Goal: Task Accomplishment & Management: Complete application form

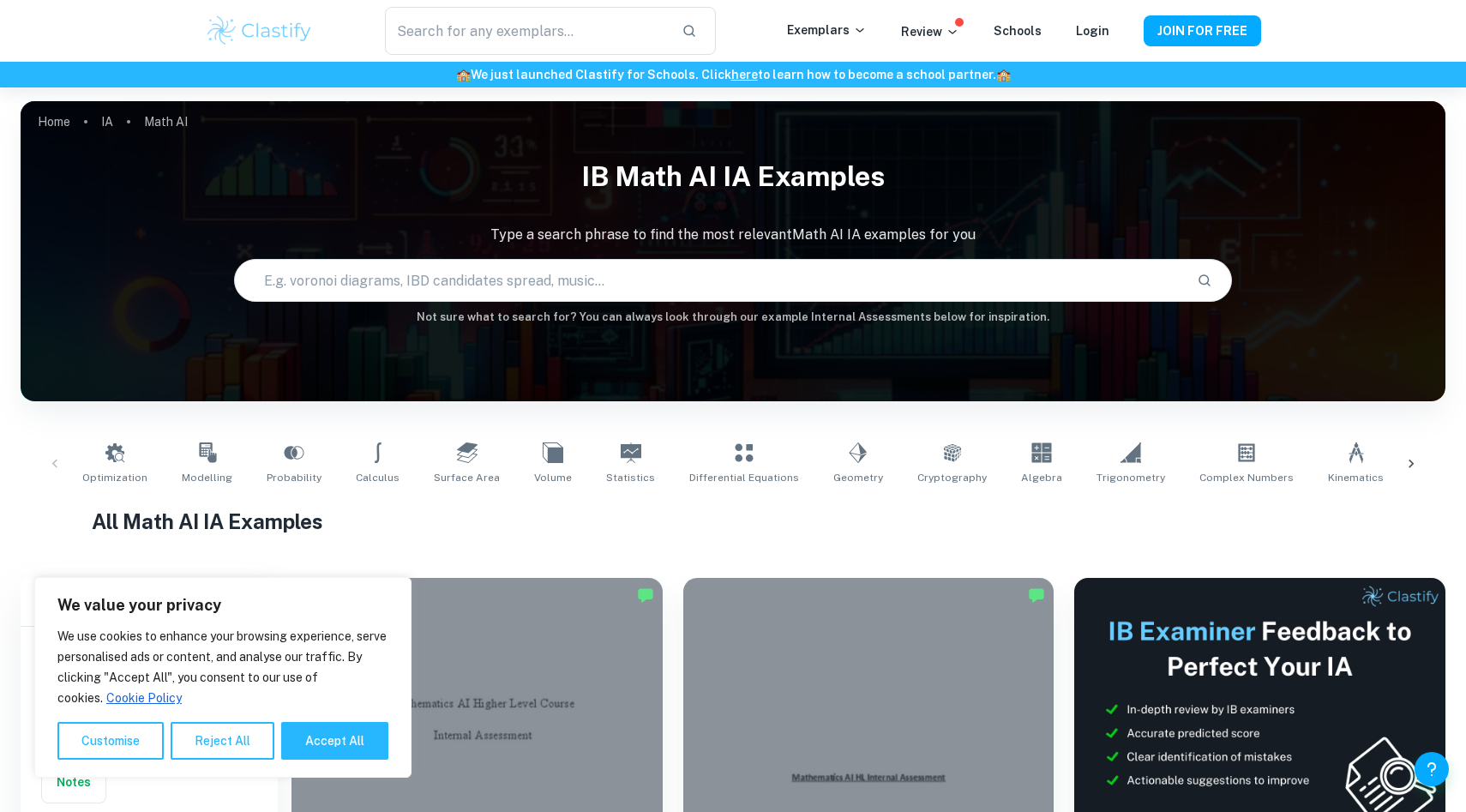
scroll to position [420, 0]
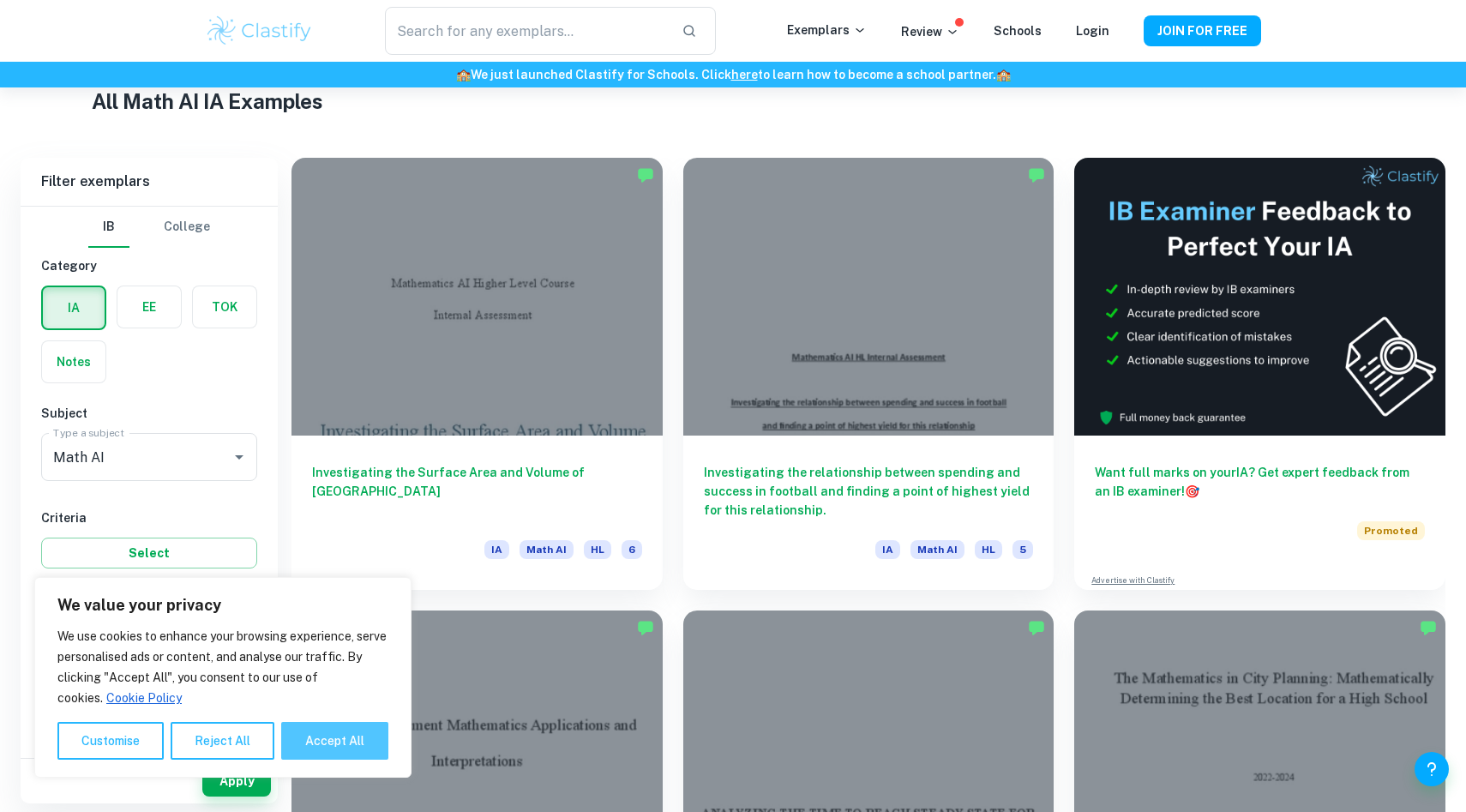
click at [326, 741] on button "Accept All" at bounding box center [335, 740] width 107 height 38
checkbox input "true"
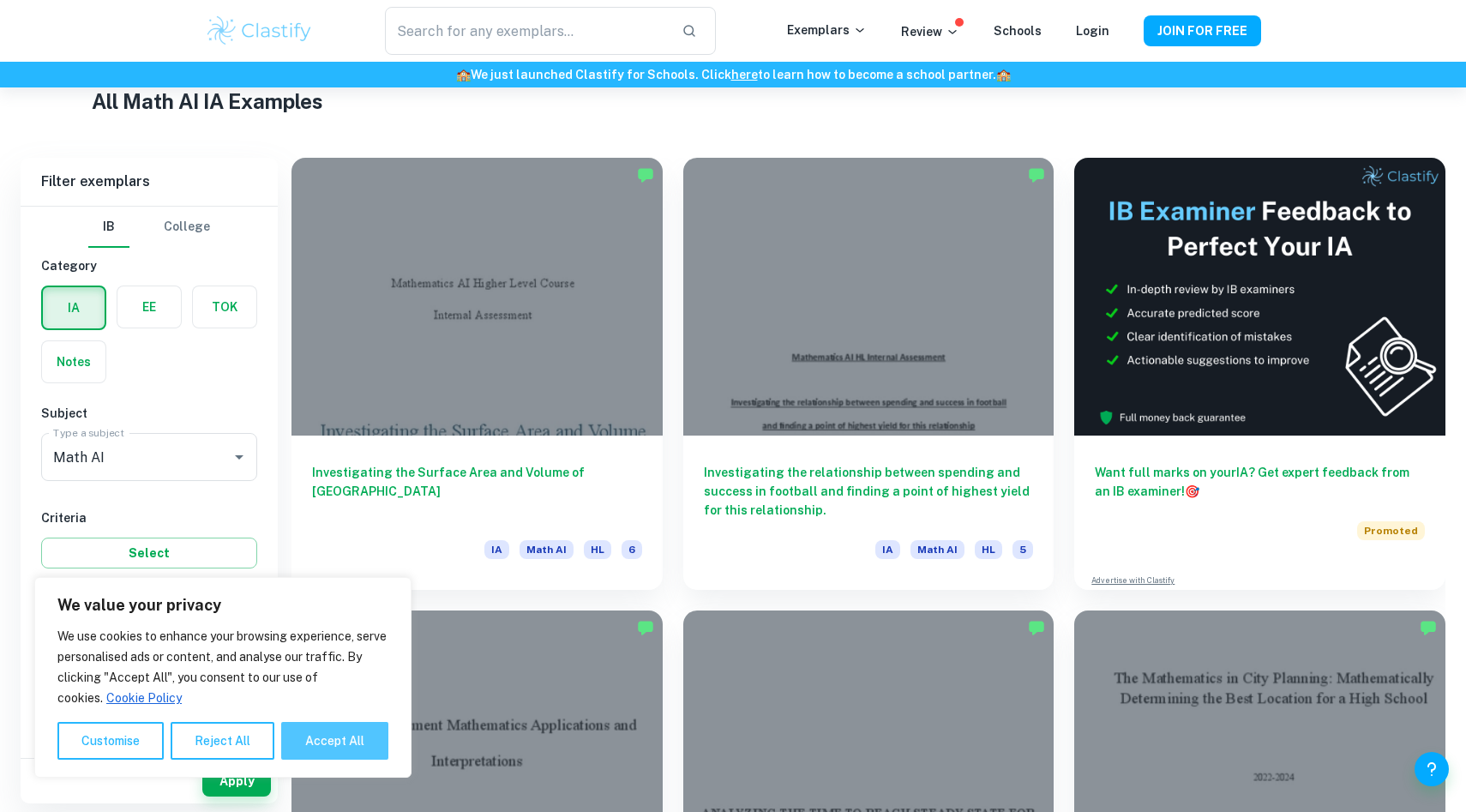
checkbox input "true"
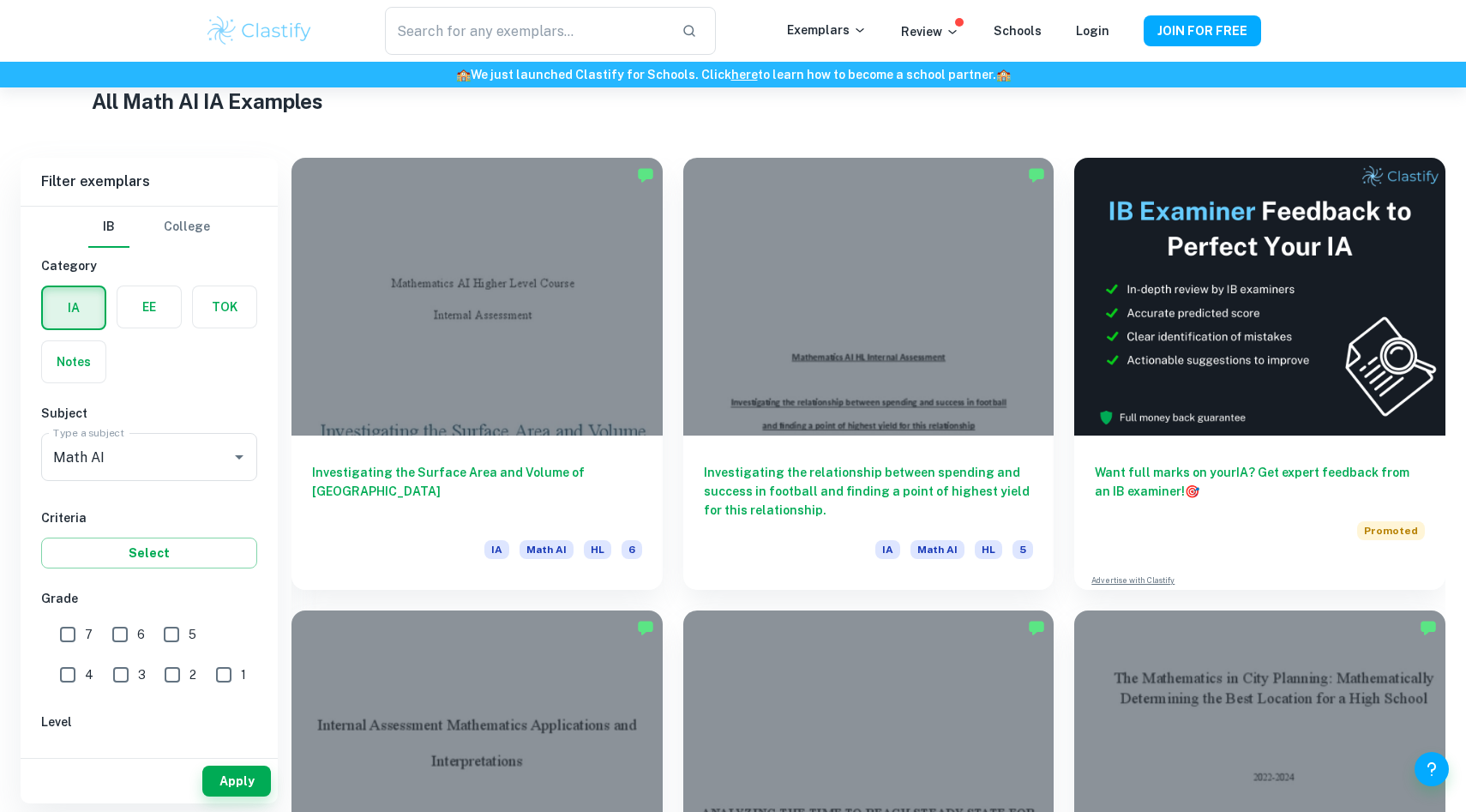
click at [1170, 47] on div "​ Exemplars Review Schools Login JOIN FOR FREE" at bounding box center [733, 30] width 1098 height 48
click at [1183, 30] on button "JOIN FOR FREE" at bounding box center [1202, 31] width 118 height 31
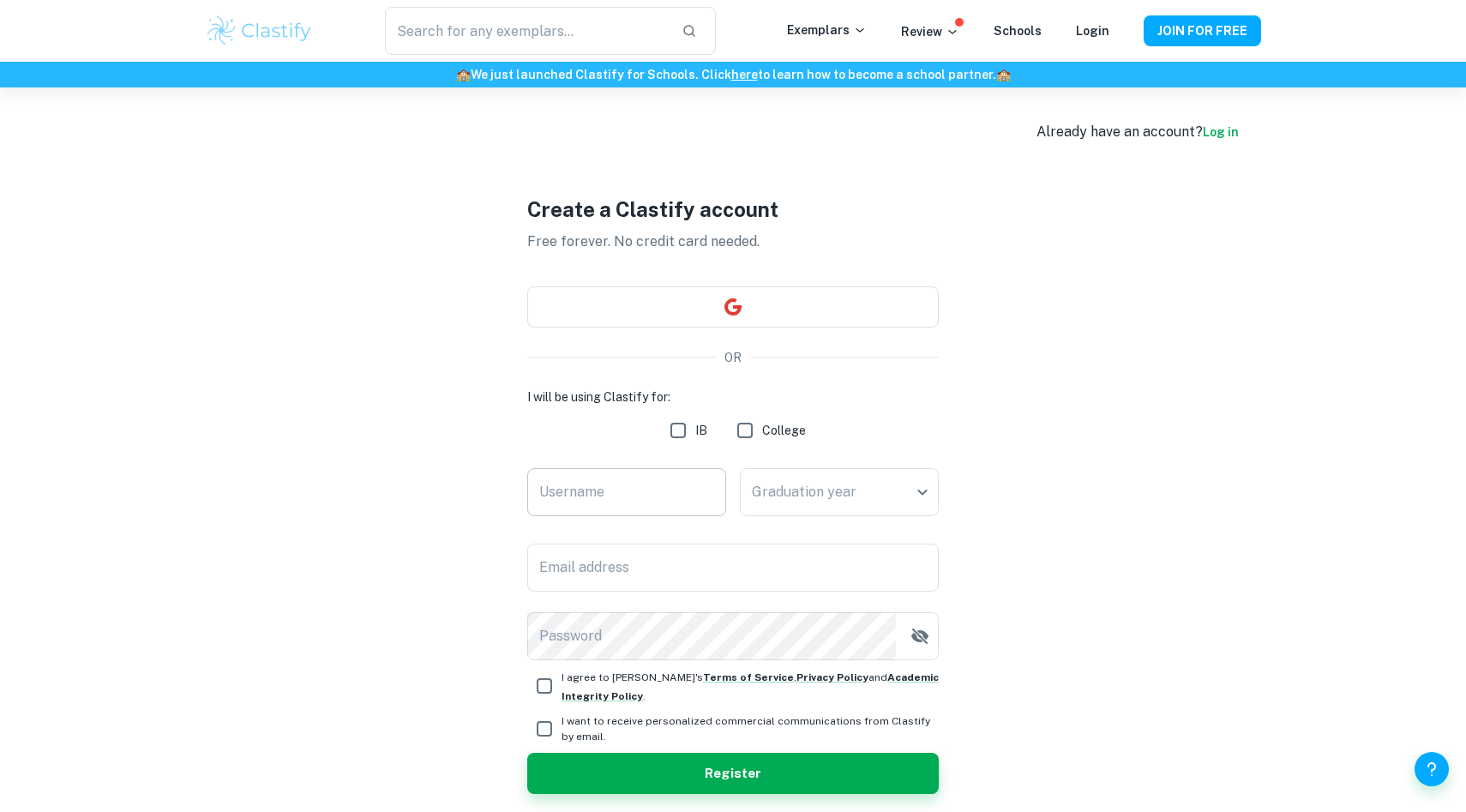
click at [627, 493] on input "Username" at bounding box center [626, 492] width 199 height 48
type input "v"
type input "valcg28"
click at [837, 502] on body "We value your privacy We use cookies to enhance your browsing experience, serve…" at bounding box center [733, 494] width 1466 height 812
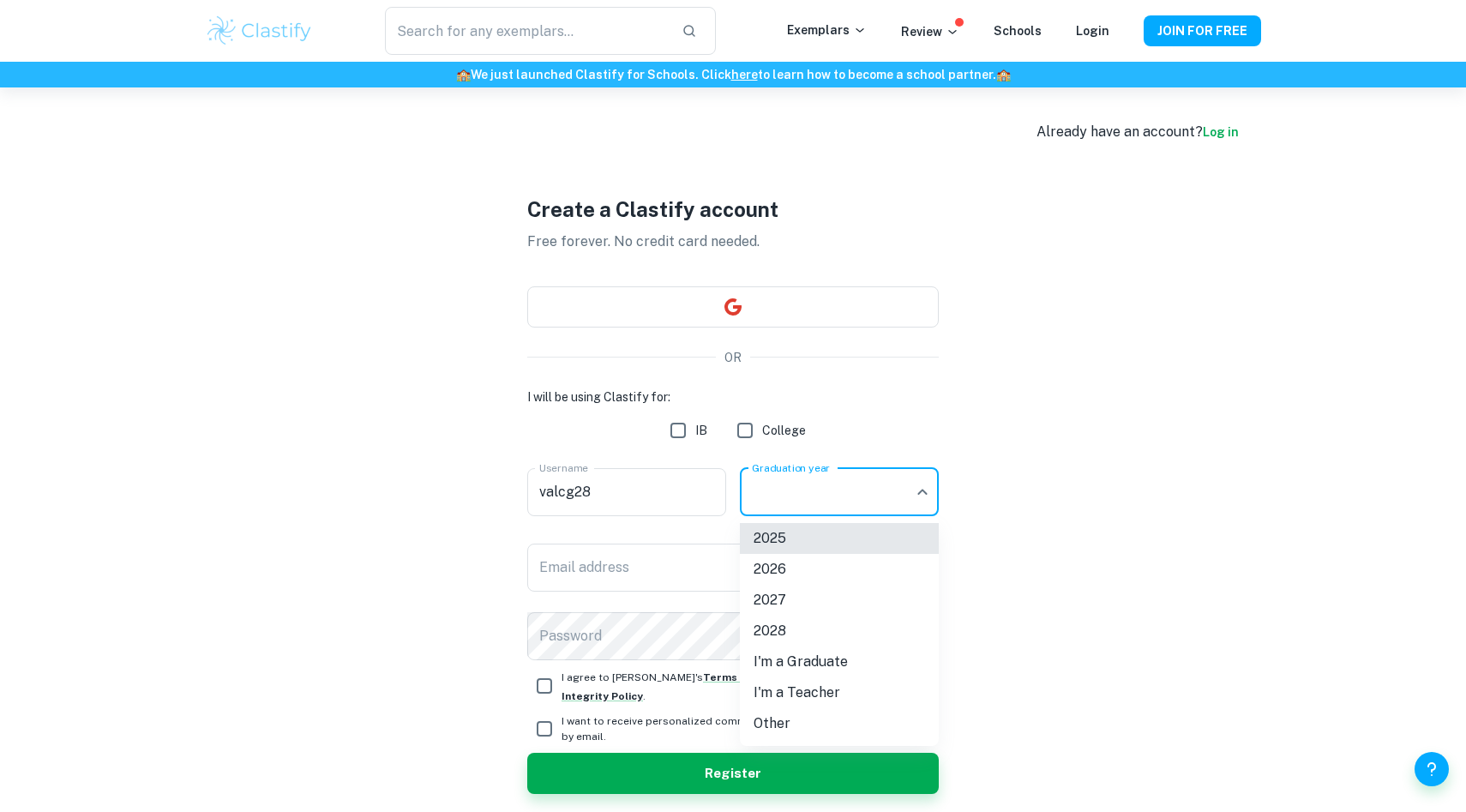
click at [835, 572] on li "2026" at bounding box center [840, 570] width 199 height 31
type input "2026"
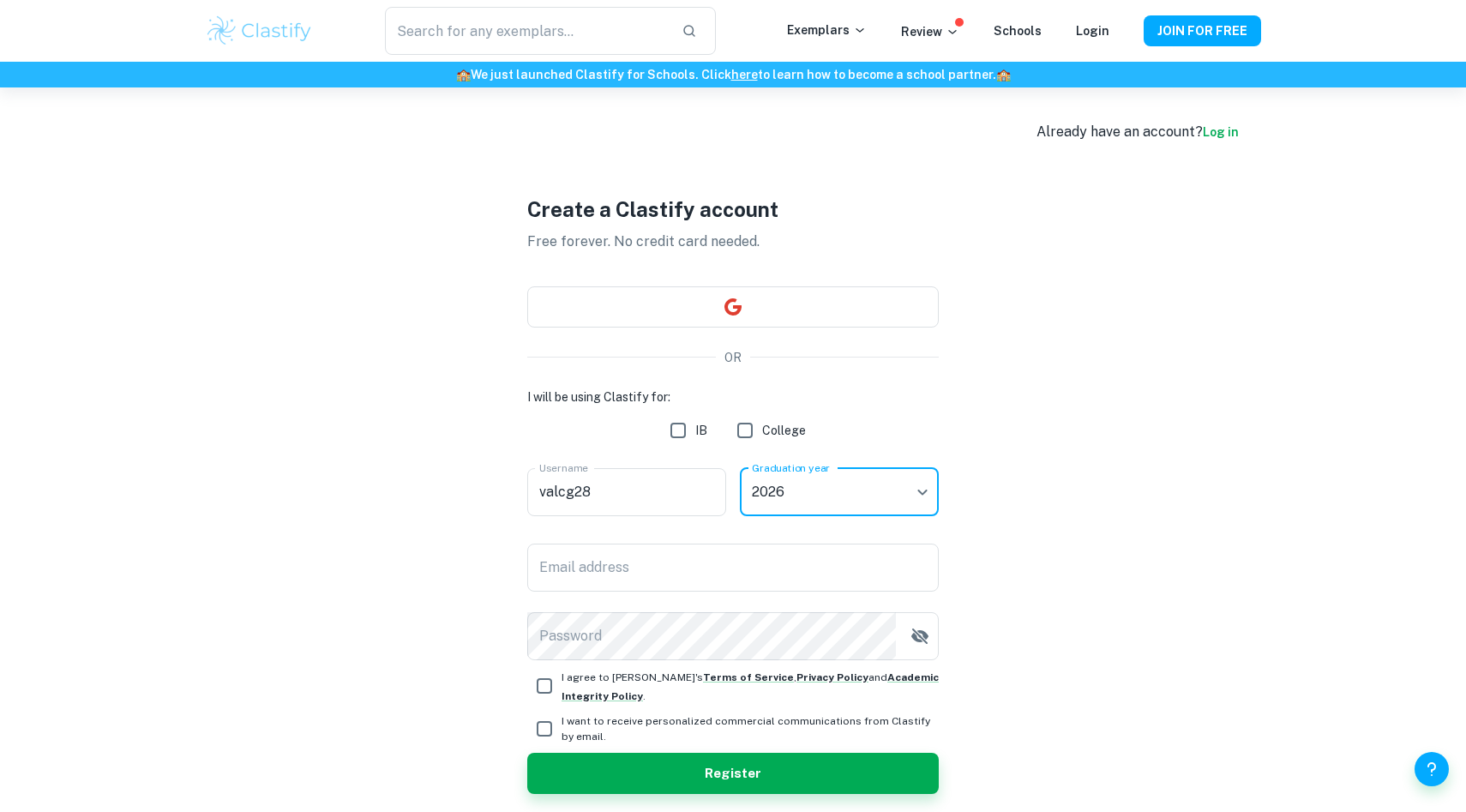
click at [693, 433] on input "IB" at bounding box center [678, 429] width 34 height 34
checkbox input "true"
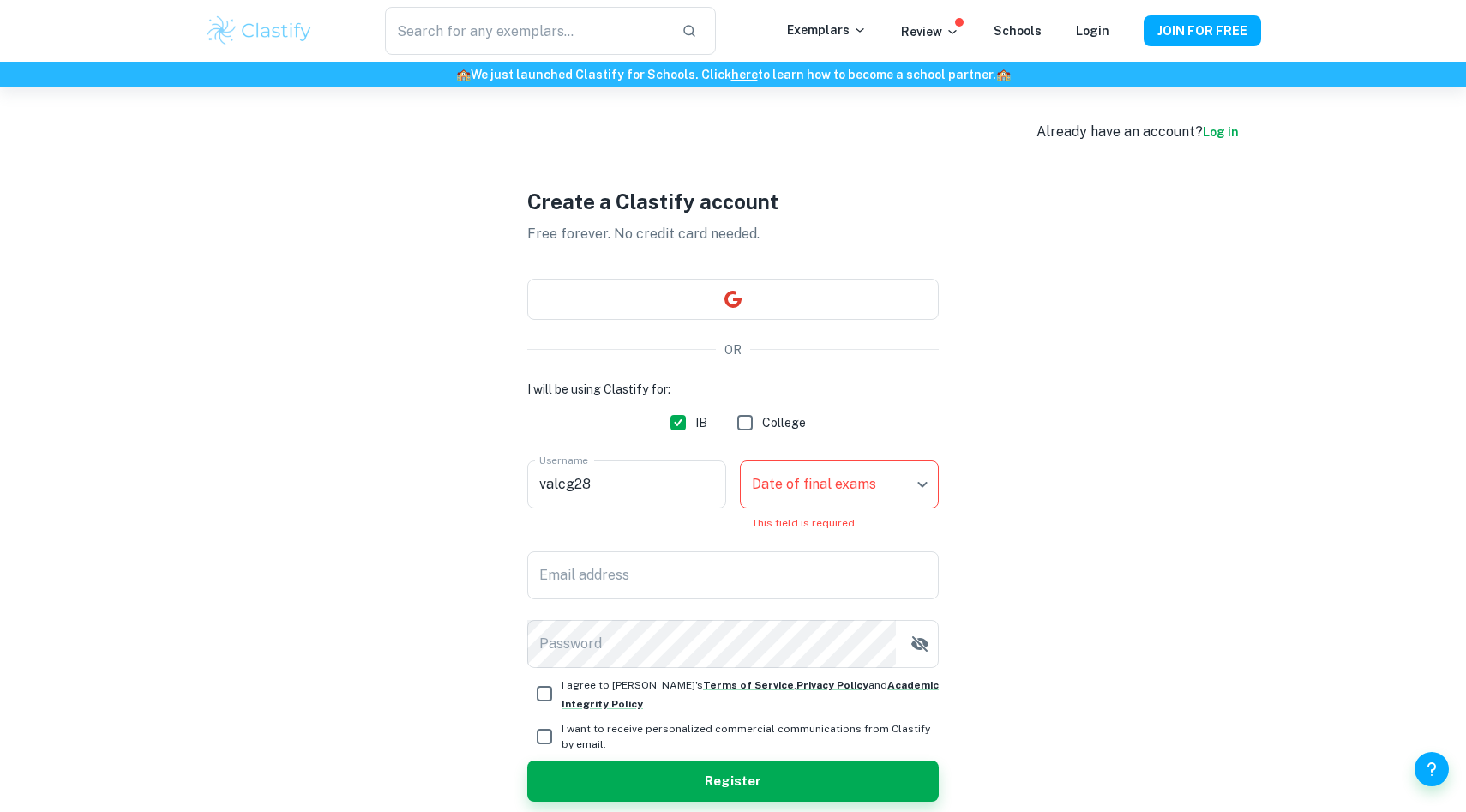
click at [846, 466] on body "We value your privacy We use cookies to enhance your browsing experience, serve…" at bounding box center [733, 494] width 1466 height 812
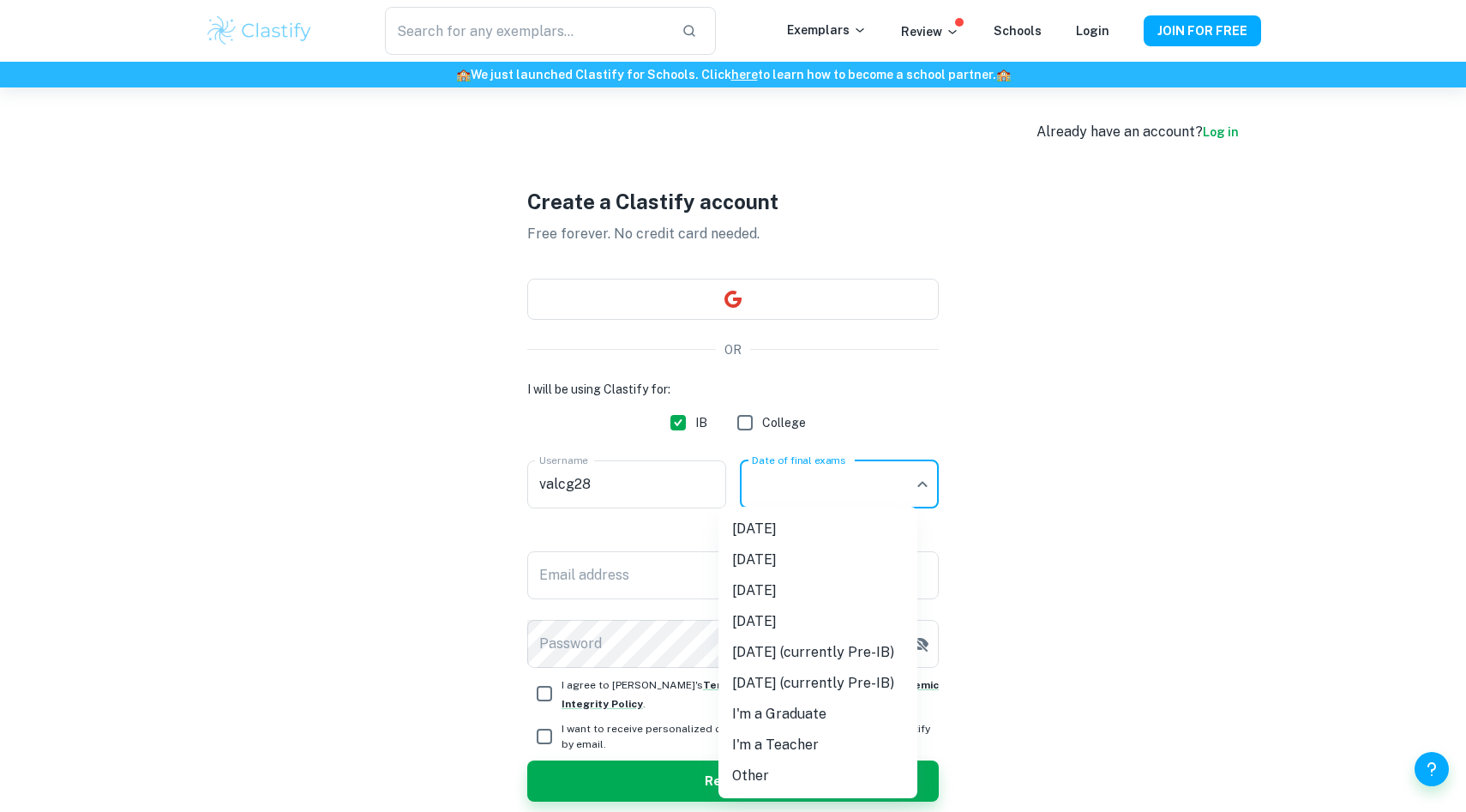
click at [809, 595] on li "[DATE]" at bounding box center [818, 591] width 199 height 31
type input "M26"
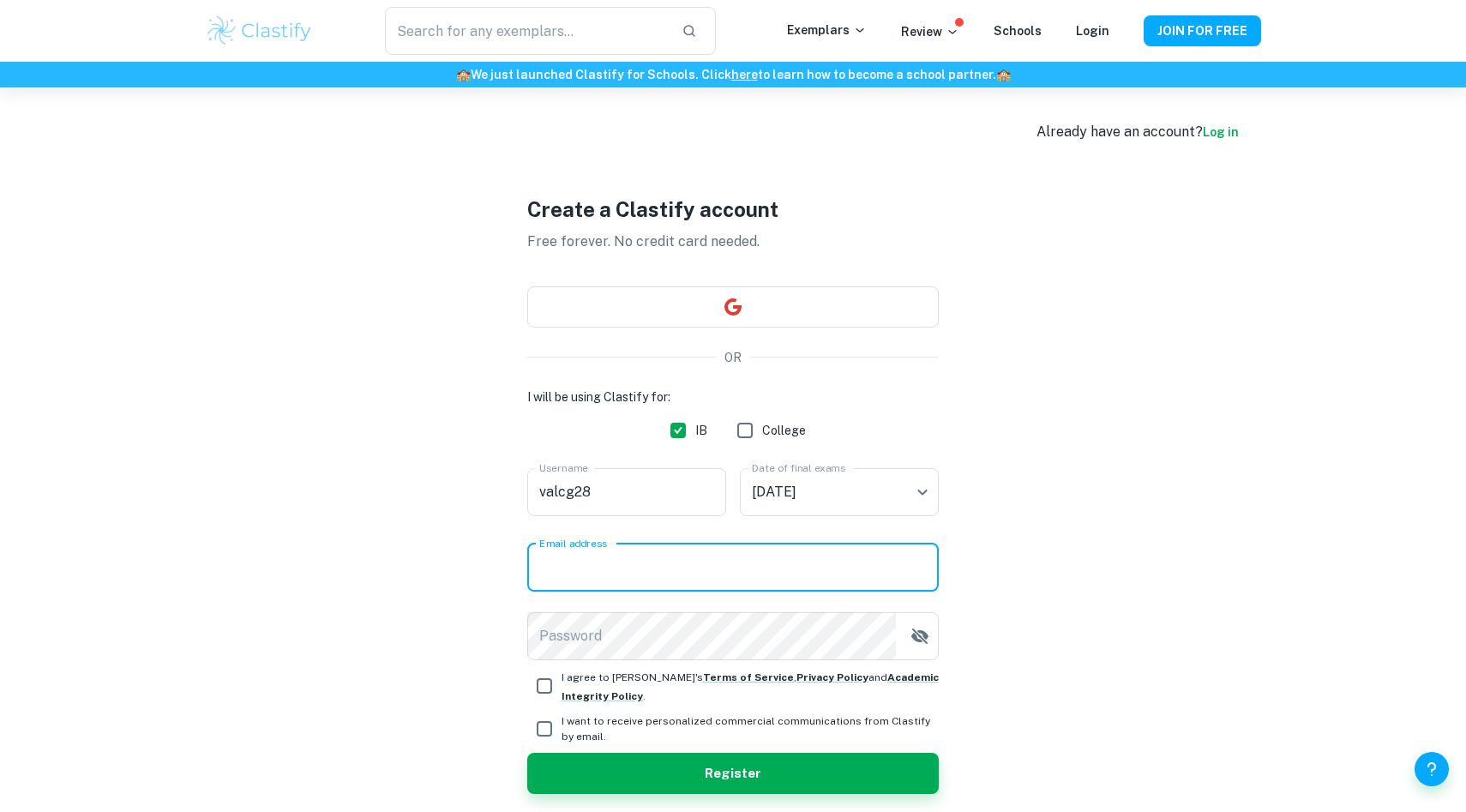
click at [711, 556] on input "Email address" at bounding box center [733, 567] width 412 height 48
type input "[EMAIL_ADDRESS][PERSON_NAME][PERSON_NAME][DOMAIN_NAME]"
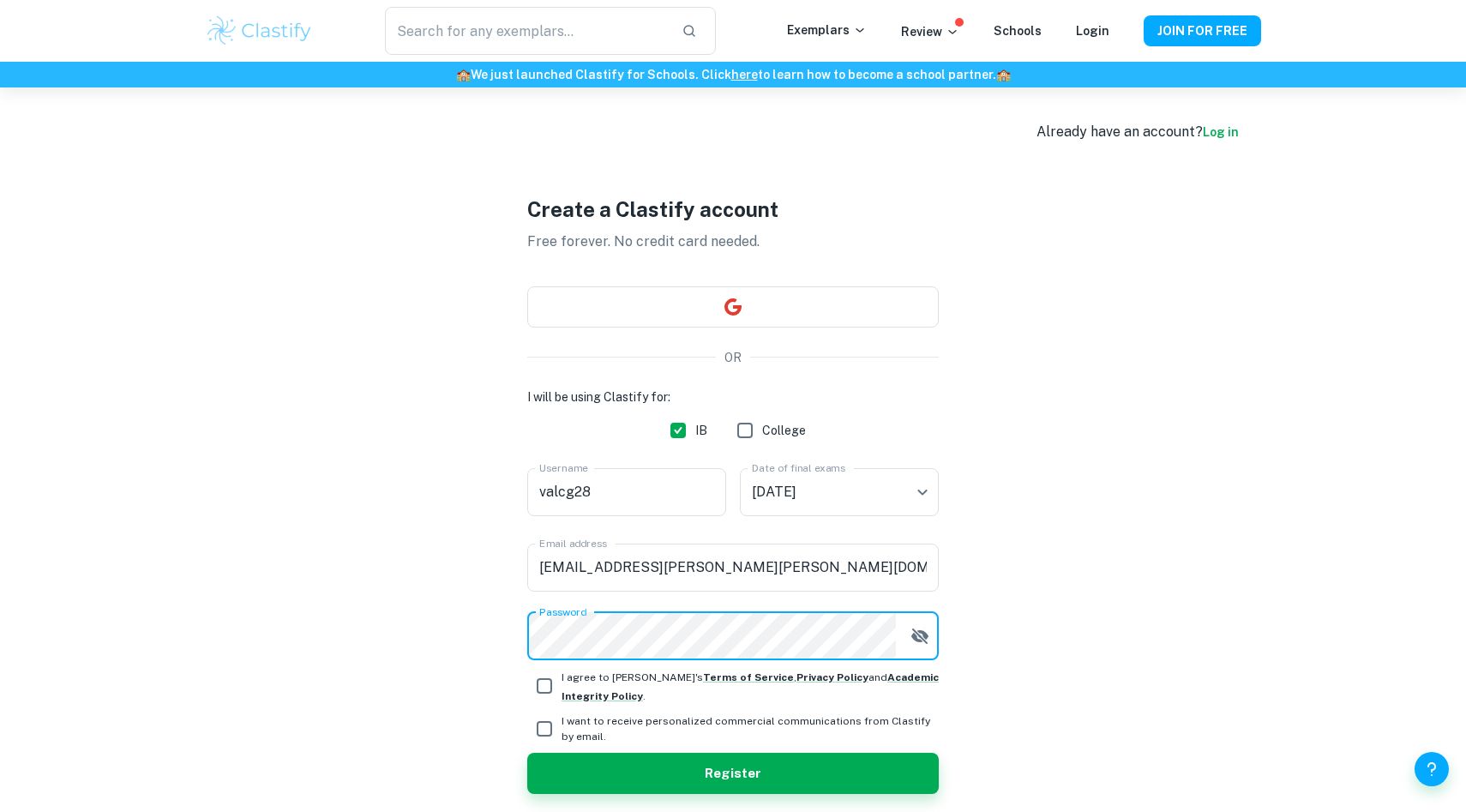
click at [555, 671] on input "I agree to [PERSON_NAME]'s Terms of Service , Privacy Policy and Academic Integ…" at bounding box center [544, 685] width 34 height 34
checkbox input "true"
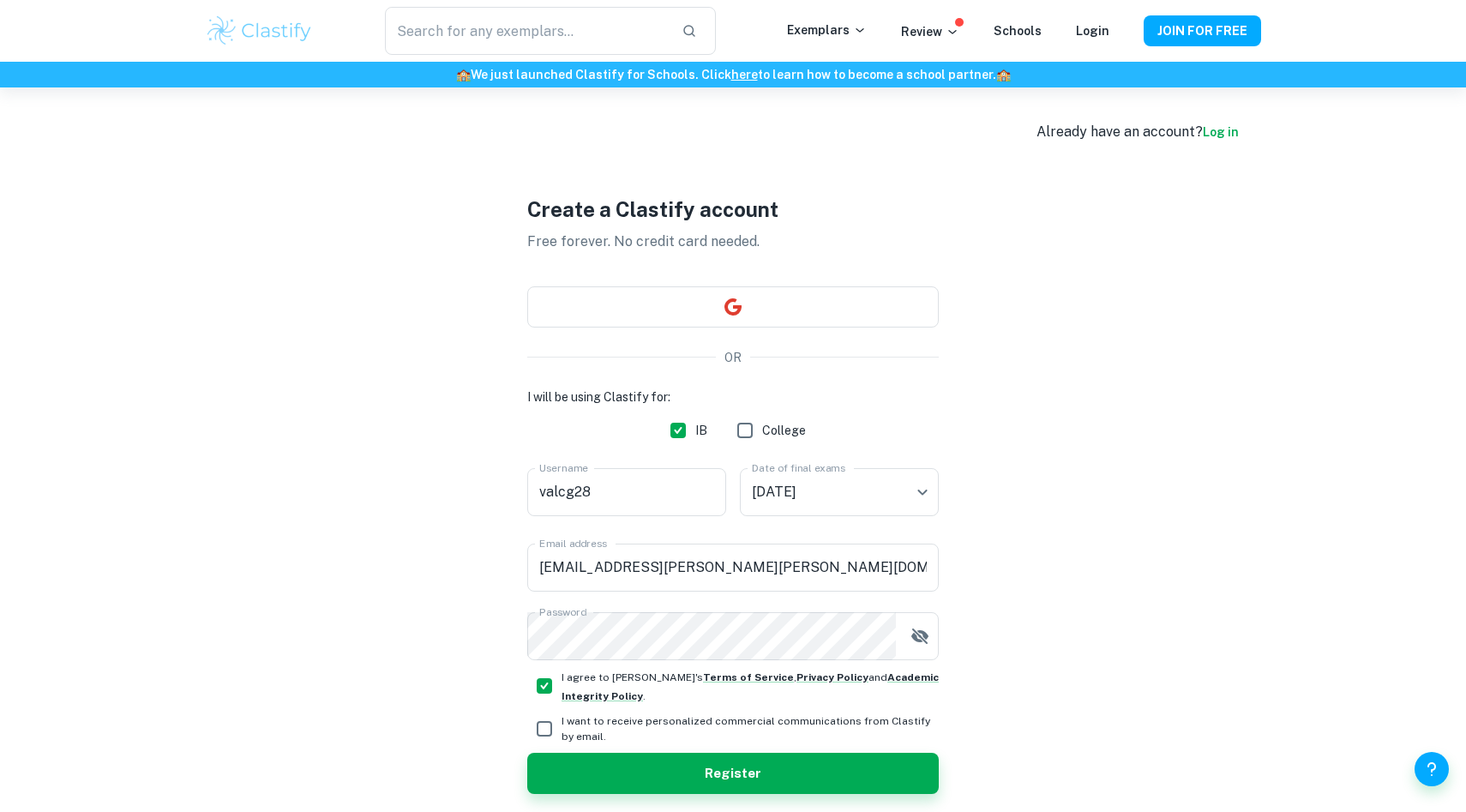
click at [546, 726] on input "I want to receive personalized commercial communications from Clastify by email." at bounding box center [544, 728] width 34 height 34
checkbox input "true"
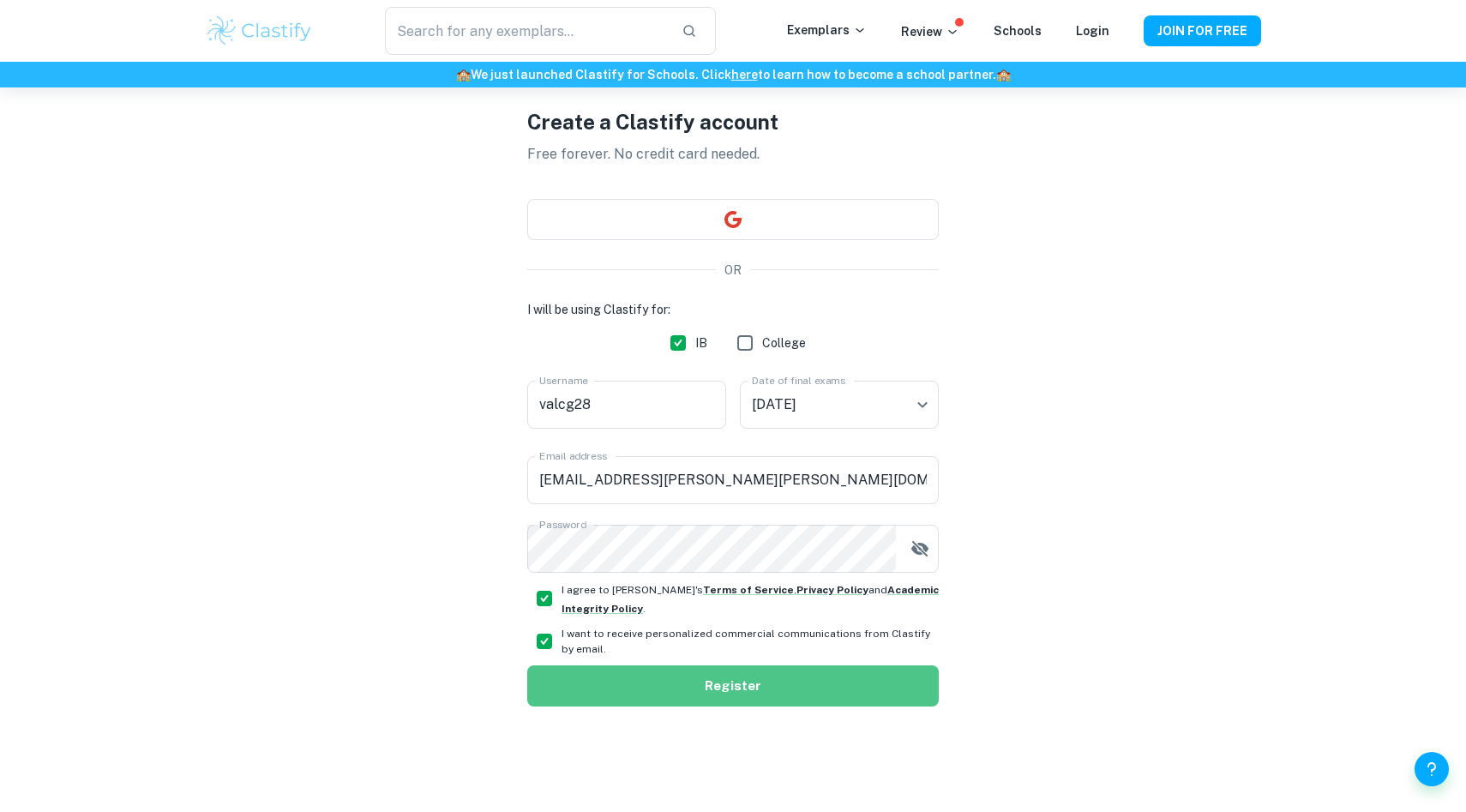
click at [639, 684] on button "Register" at bounding box center [733, 685] width 412 height 41
